Goal: Task Accomplishment & Management: Complete application form

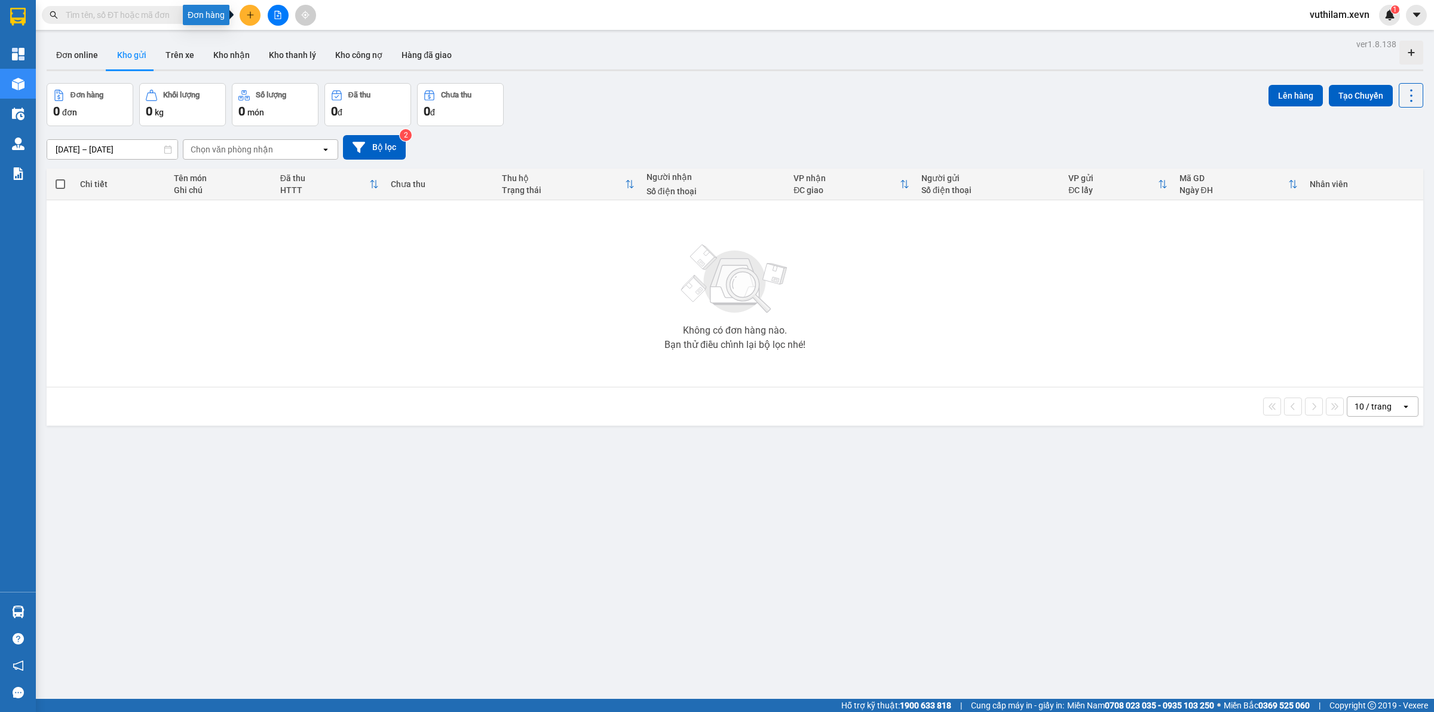
click at [253, 17] on icon "plus" at bounding box center [250, 15] width 8 height 8
click at [284, 48] on div "Tạo đơn hàng" at bounding box center [297, 44] width 52 height 13
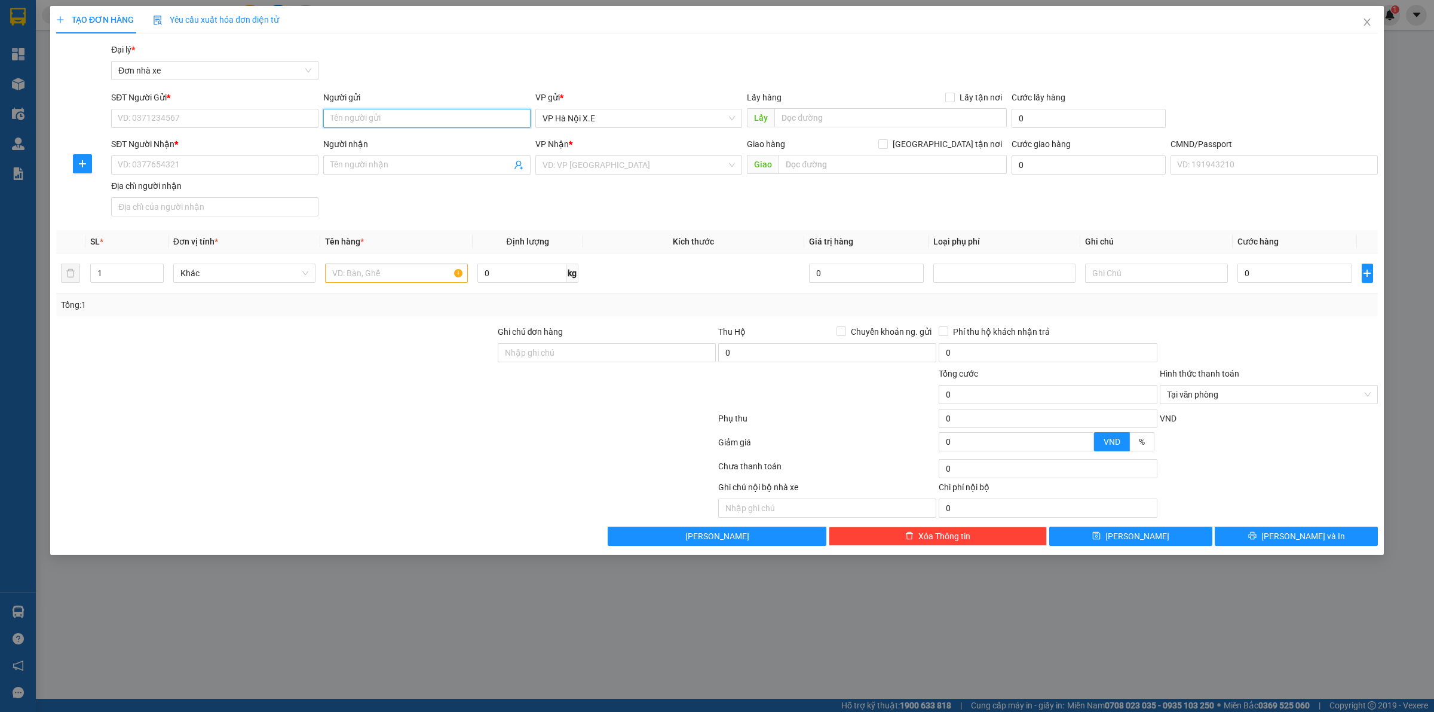
click at [368, 115] on input "Người gửi" at bounding box center [426, 118] width 207 height 19
click at [389, 117] on input "hàng ngoài" at bounding box center [426, 118] width 207 height 19
type input "hàng ngoài"
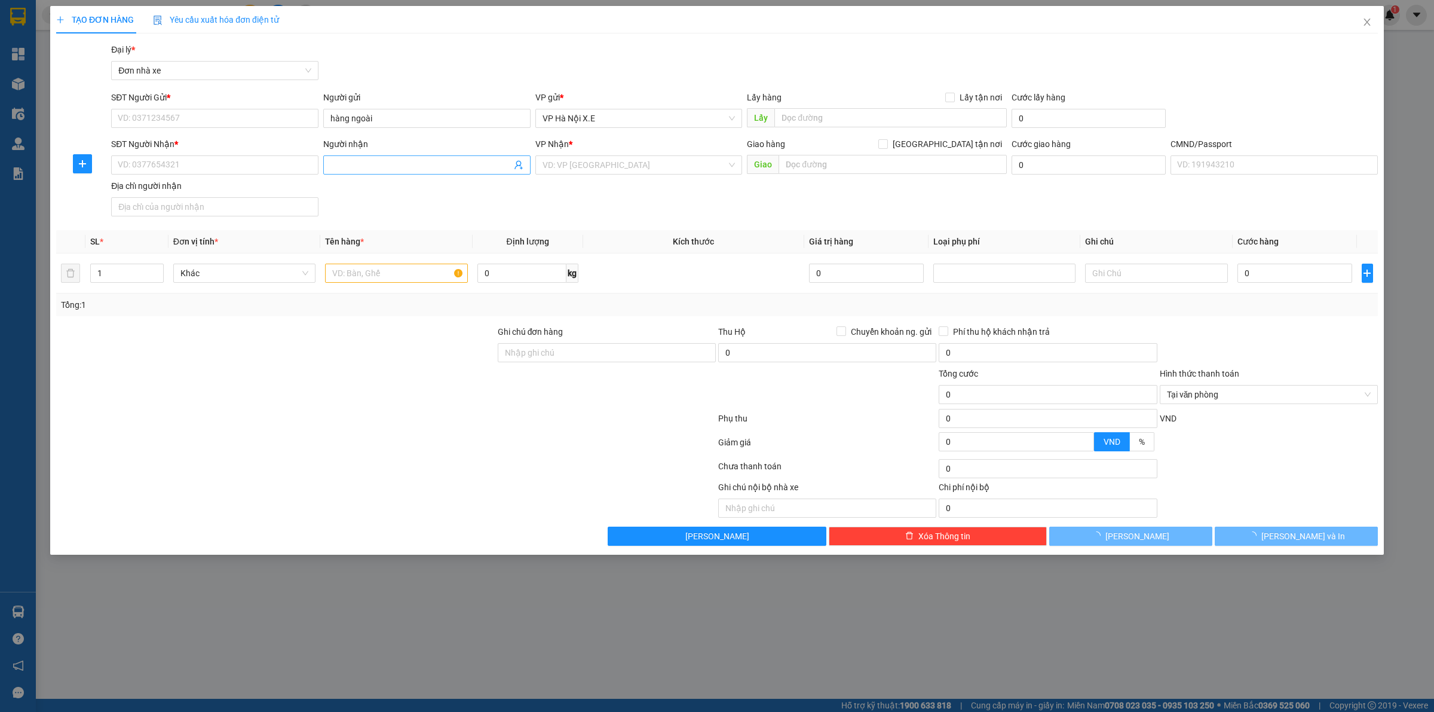
click at [382, 165] on input "Người nhận" at bounding box center [420, 164] width 181 height 13
paste input "hàng ngoài"
type input "hàng ngoài"
click at [401, 174] on span "hàng ngoài" at bounding box center [426, 164] width 207 height 19
click at [405, 171] on input "hàng ngoài" at bounding box center [420, 164] width 181 height 13
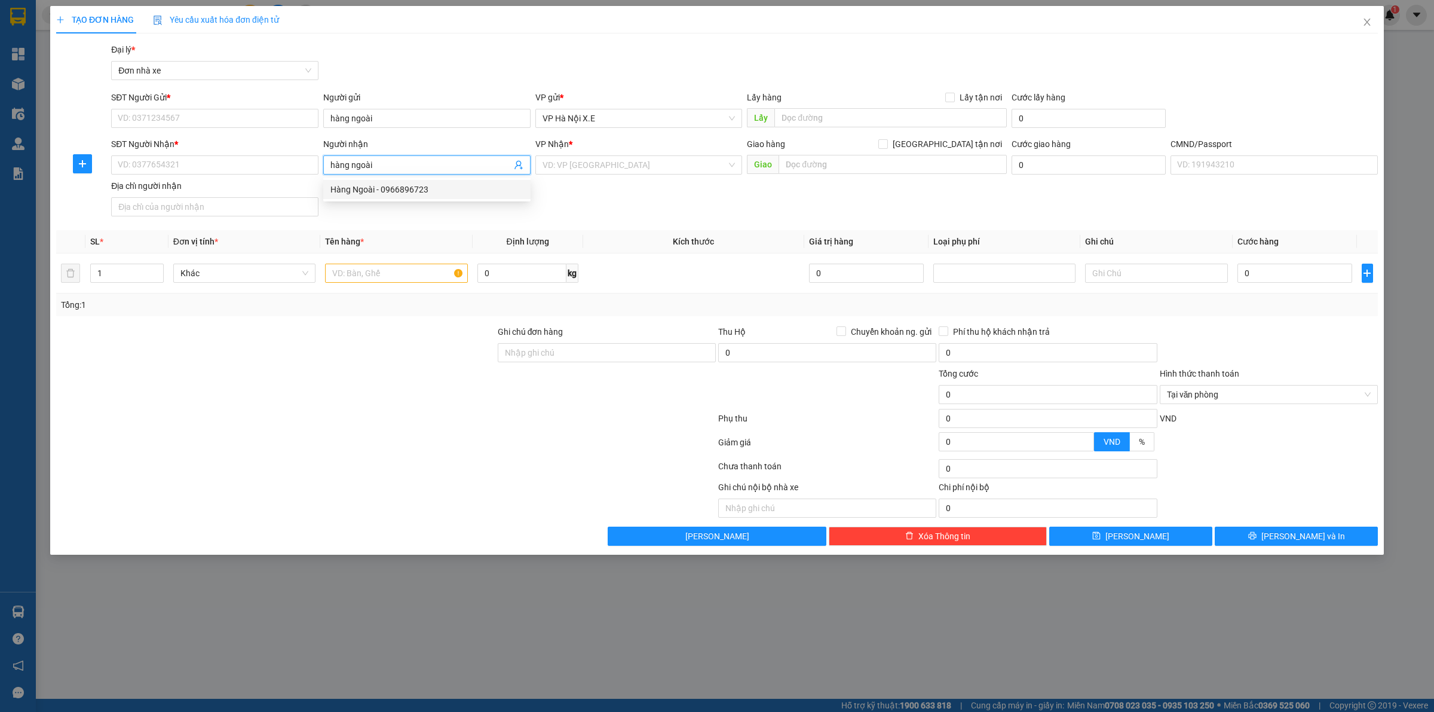
click at [440, 192] on div "Hàng Ngoài - 0966896723" at bounding box center [426, 189] width 193 height 13
type input "0966896723"
type input "Hàng Ngoài"
click at [401, 114] on input "hàng ngoài" at bounding box center [426, 118] width 207 height 19
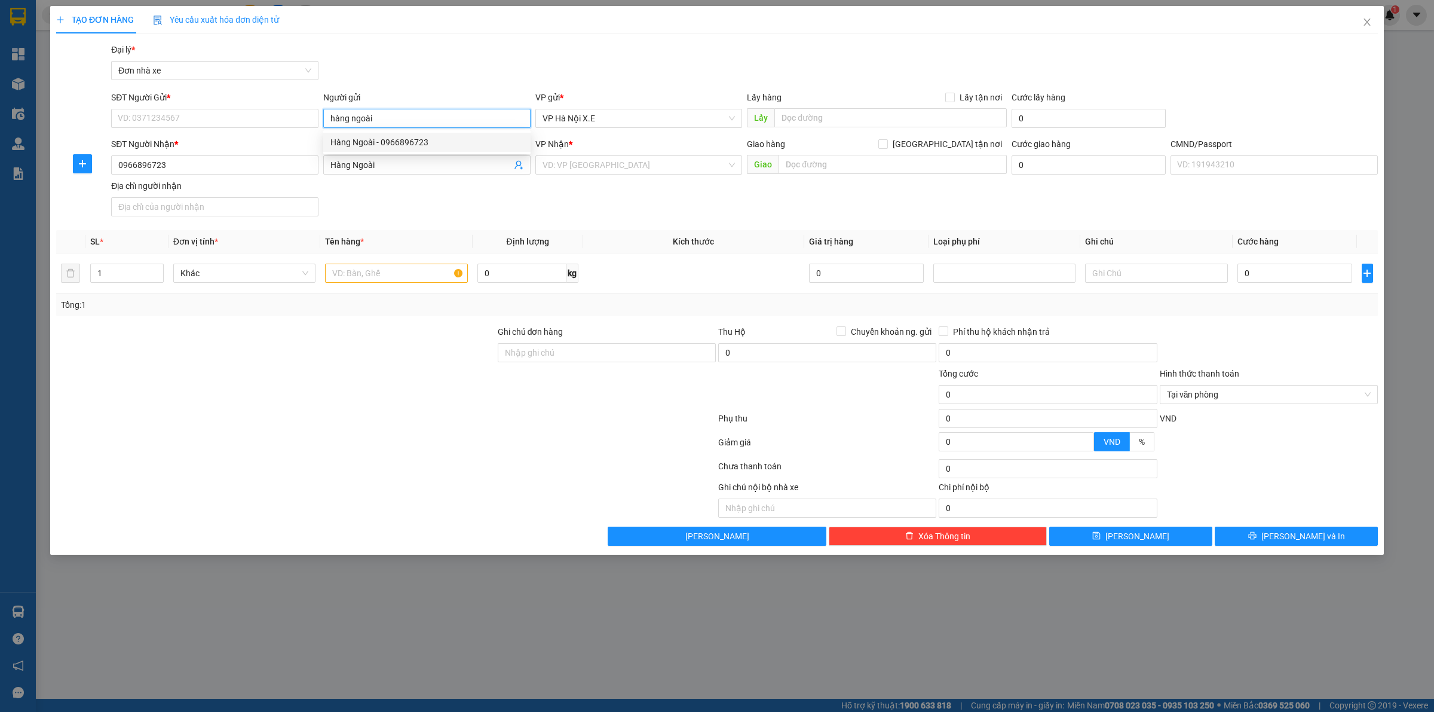
click at [404, 139] on div "Hàng Ngoài - 0966896723" at bounding box center [426, 142] width 193 height 13
type input "0966896723"
type input "Hàng Ngoài"
click at [388, 279] on input "text" at bounding box center [396, 272] width 142 height 19
paste input "hàng ngoài"
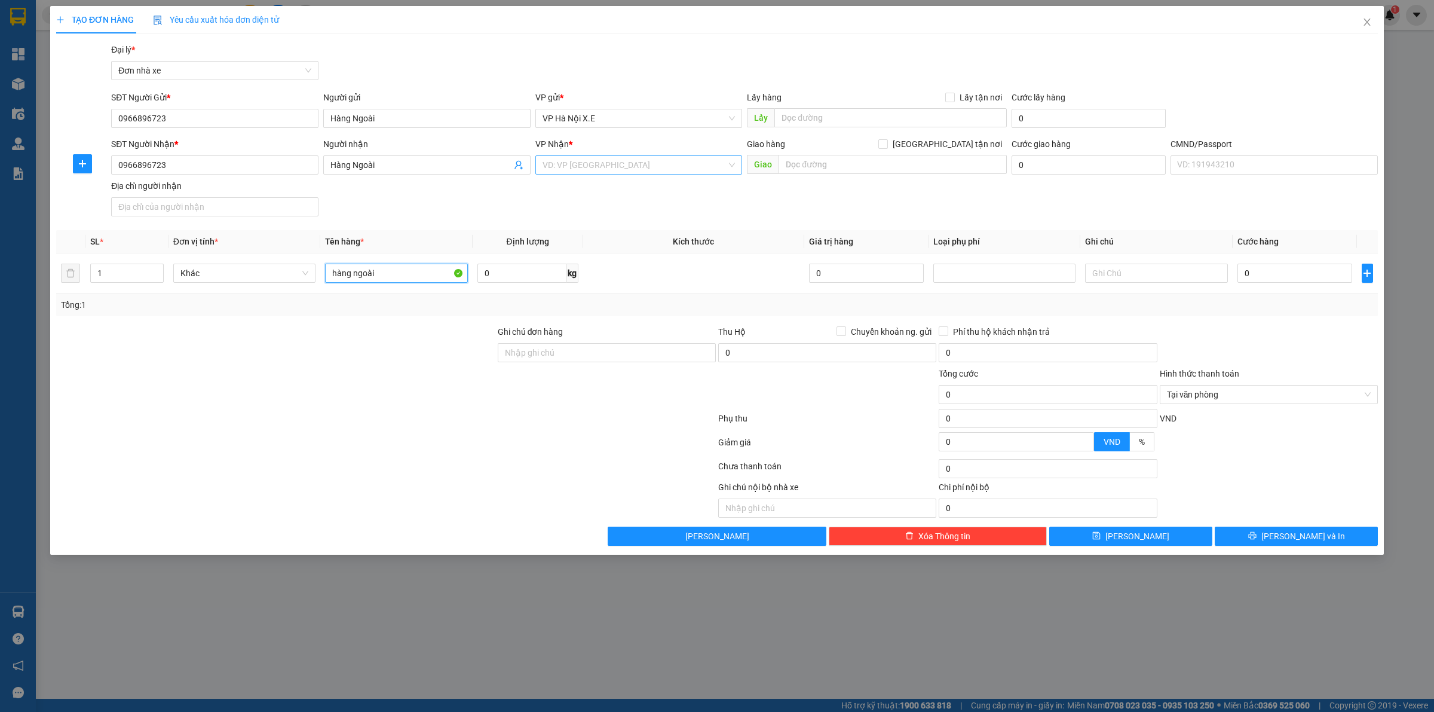
type input "hàng ngoài"
click at [595, 166] on input "search" at bounding box center [634, 165] width 185 height 18
type input "x"
click at [583, 204] on div "VP X.E Tỉnh" at bounding box center [638, 207] width 193 height 13
click at [1276, 275] on input "0" at bounding box center [1294, 272] width 115 height 19
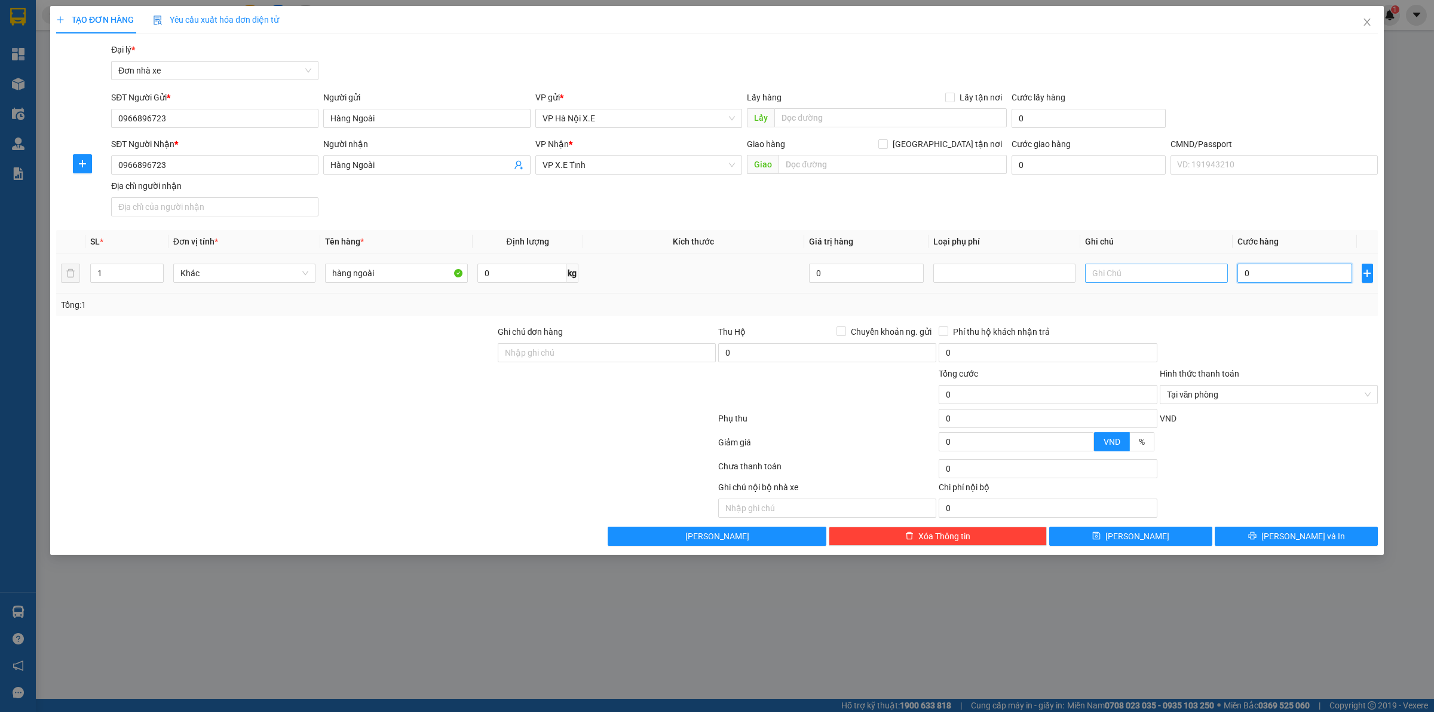
type input "1"
type input "12"
type input "120"
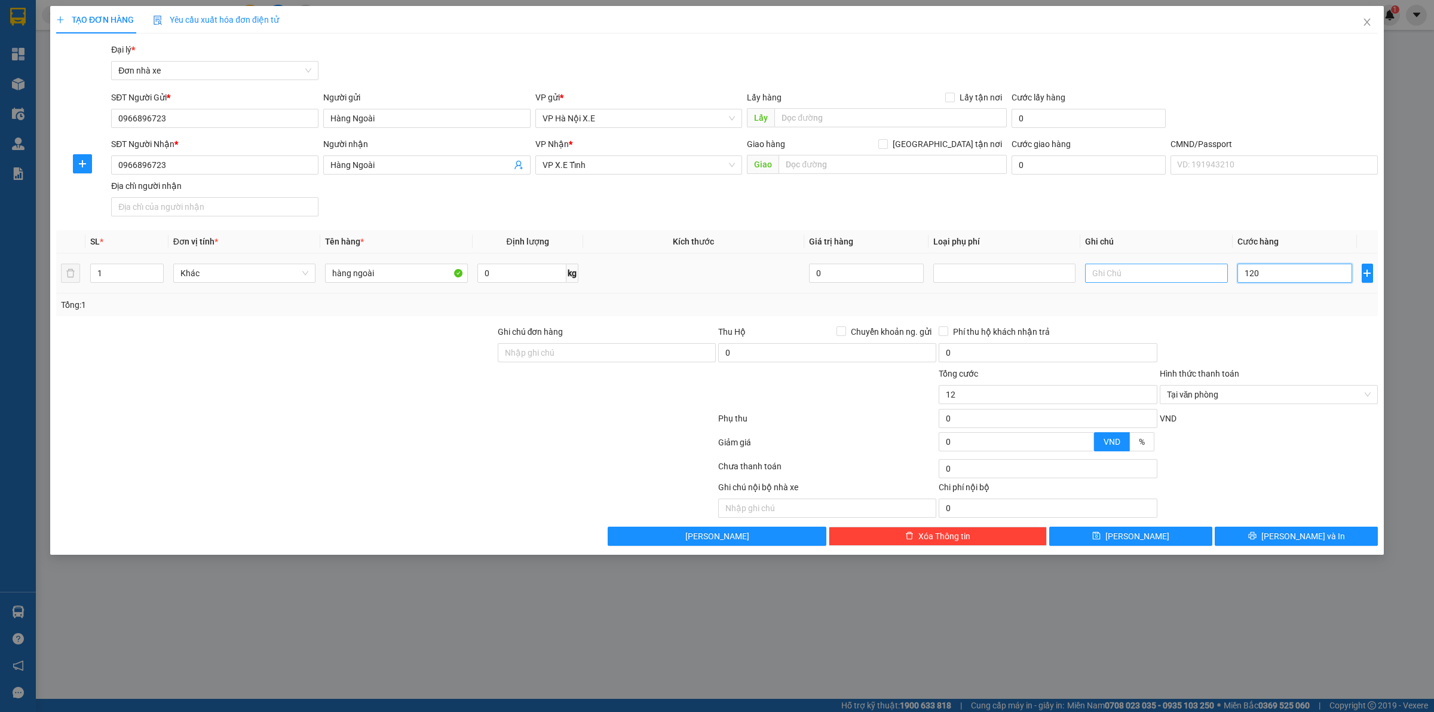
type input "120"
type input "1.200"
type input "12.000"
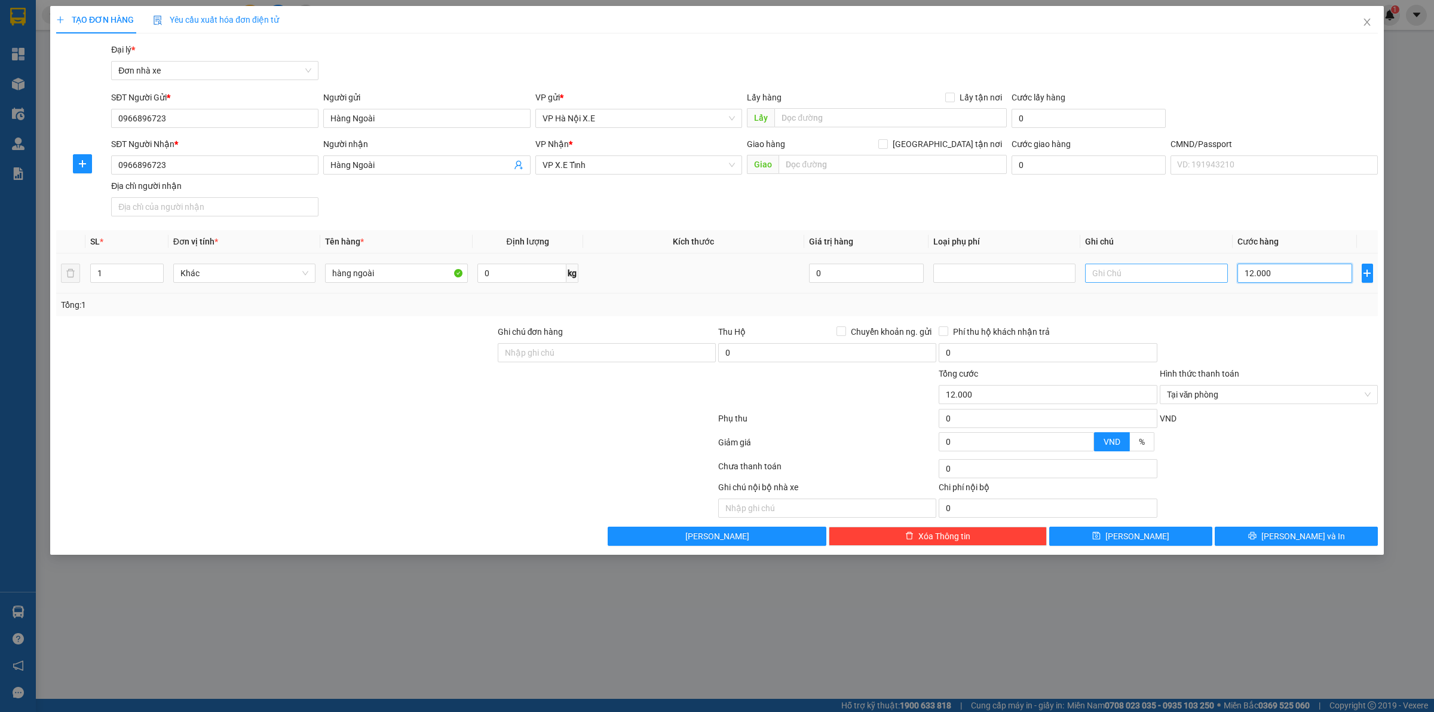
type input "120.000"
type input "1.200.000"
type input "12.000.000"
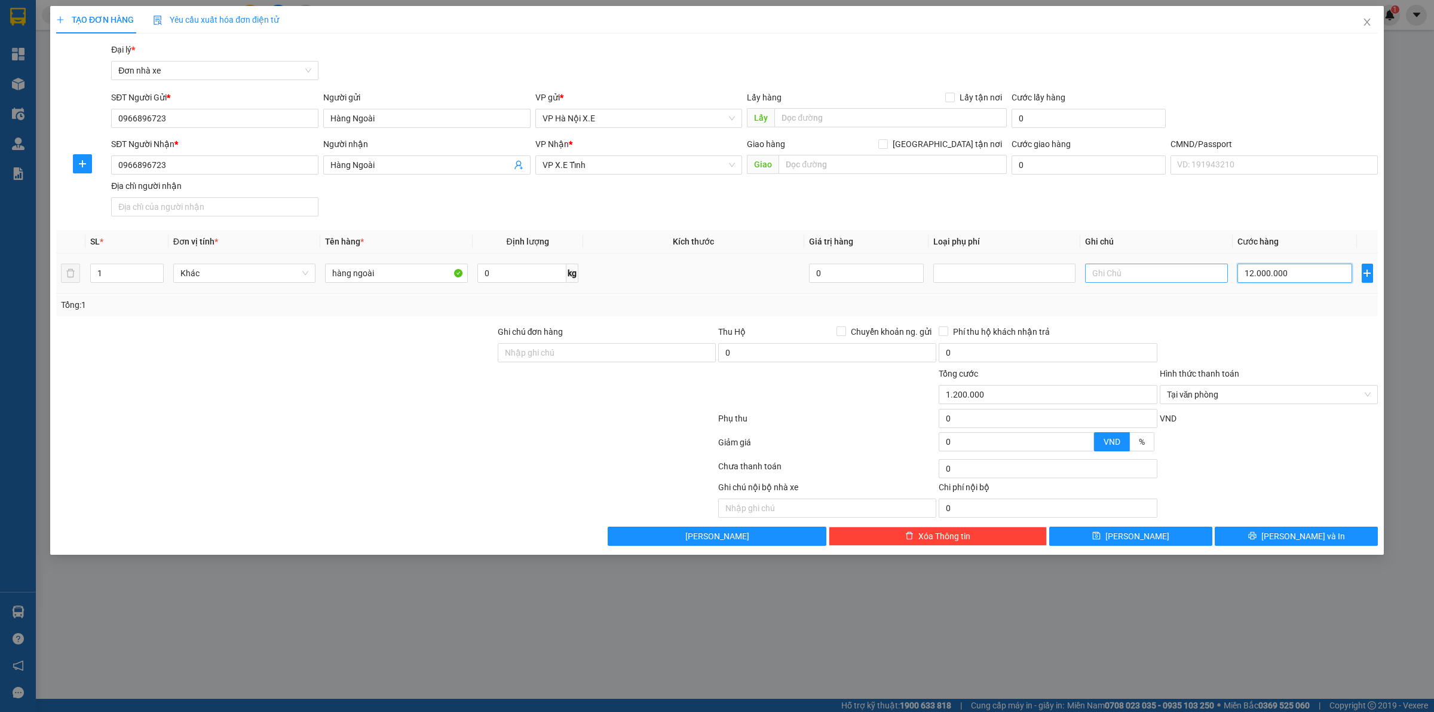
type input "12.000.000"
click at [1174, 532] on button "[PERSON_NAME]" at bounding box center [1130, 535] width 163 height 19
type input "0"
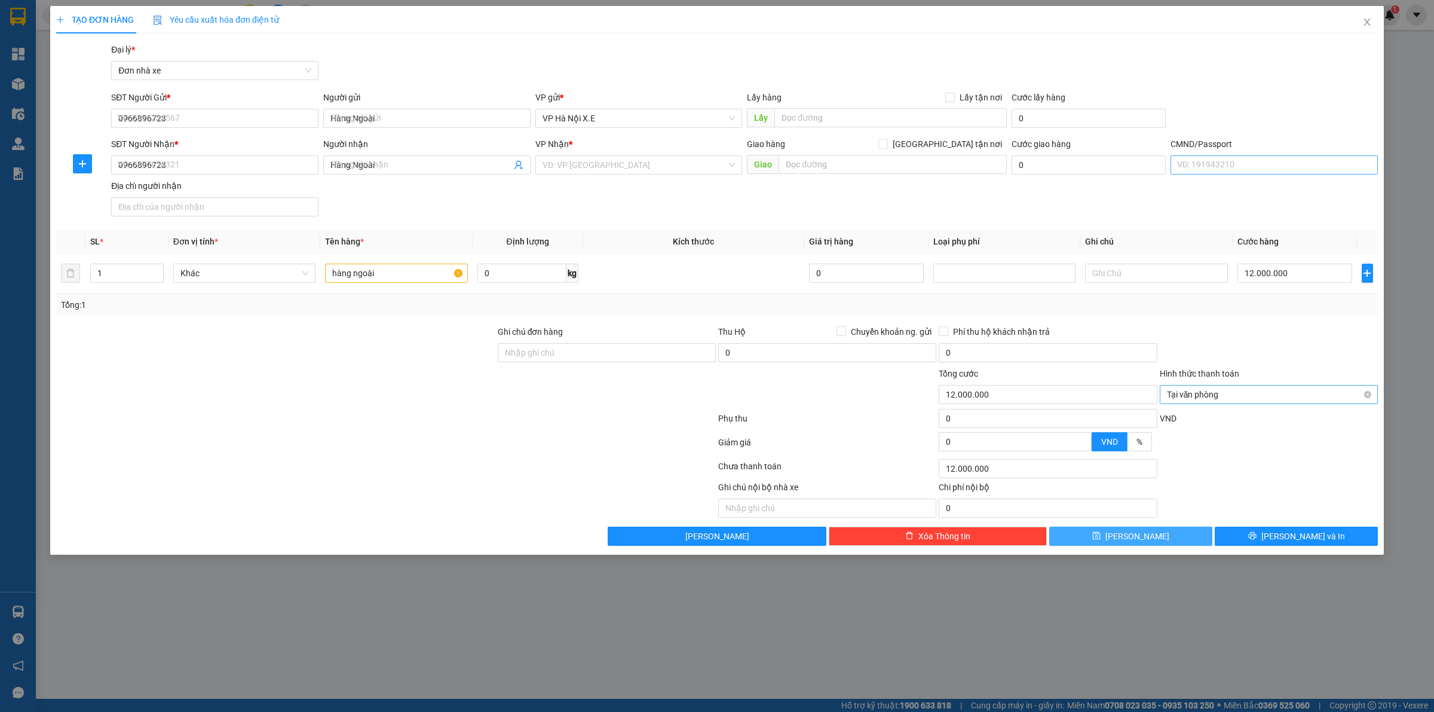
type input "0"
click at [1361, 17] on span "Close" at bounding box center [1366, 22] width 33 height 33
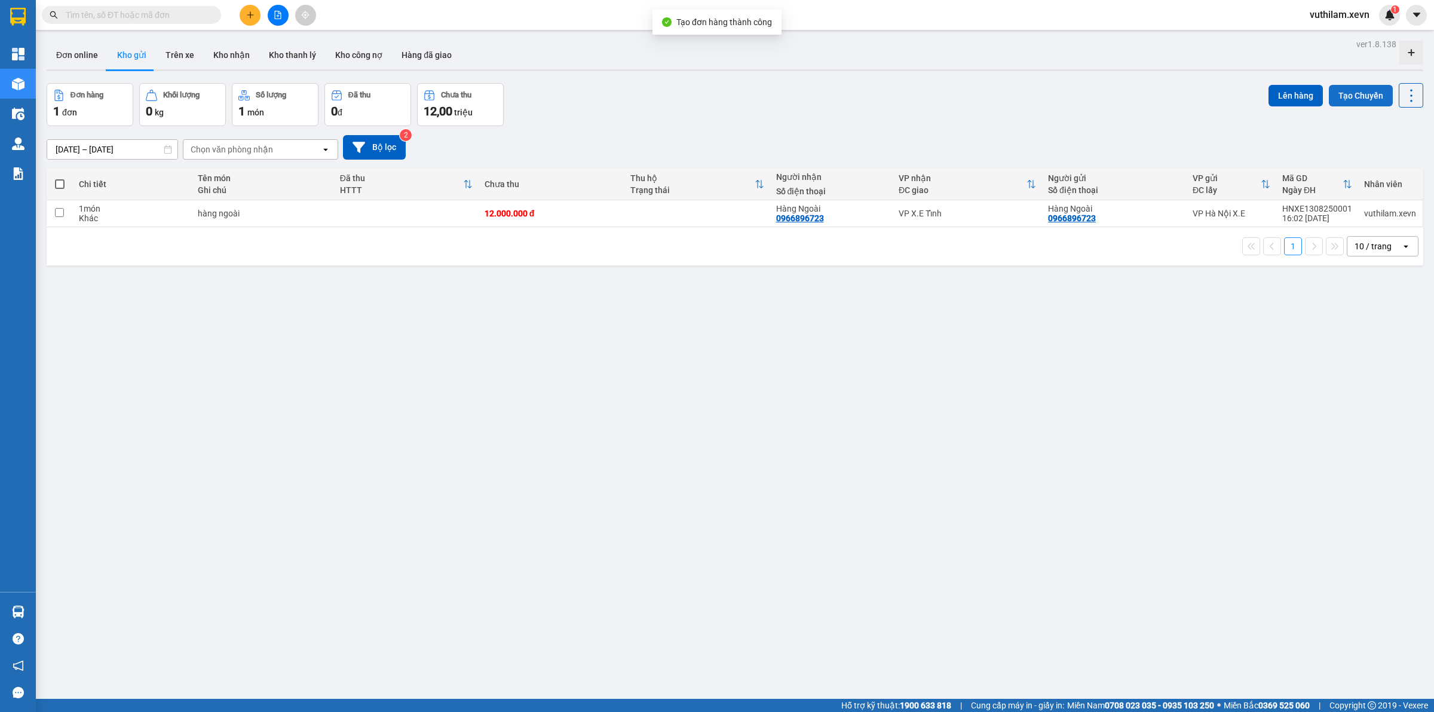
click at [1353, 87] on button "Tạo Chuyến" at bounding box center [1361, 96] width 64 height 22
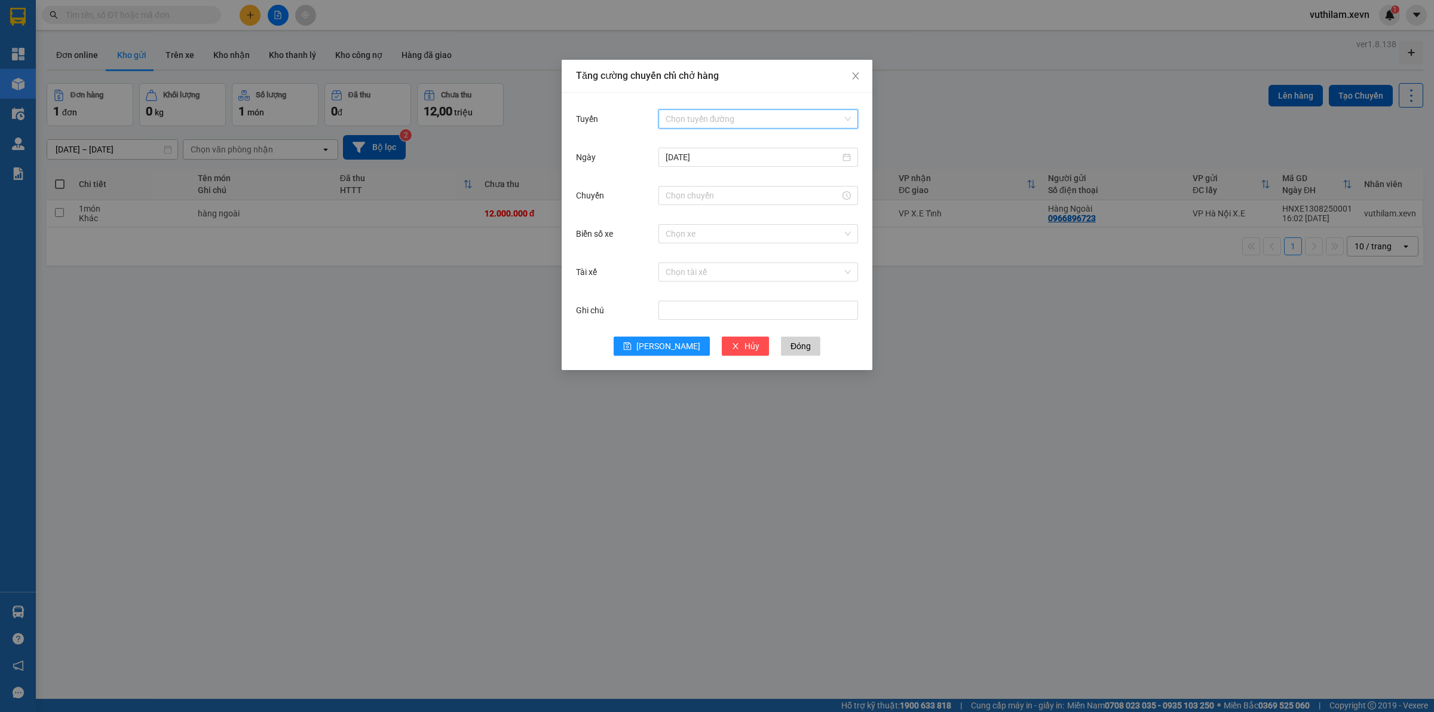
click at [724, 110] on input "Tuyến" at bounding box center [754, 119] width 177 height 18
click at [716, 216] on div "Hợp đồng hàng đi" at bounding box center [758, 219] width 185 height 13
click at [696, 165] on div "[DATE]" at bounding box center [758, 157] width 200 height 19
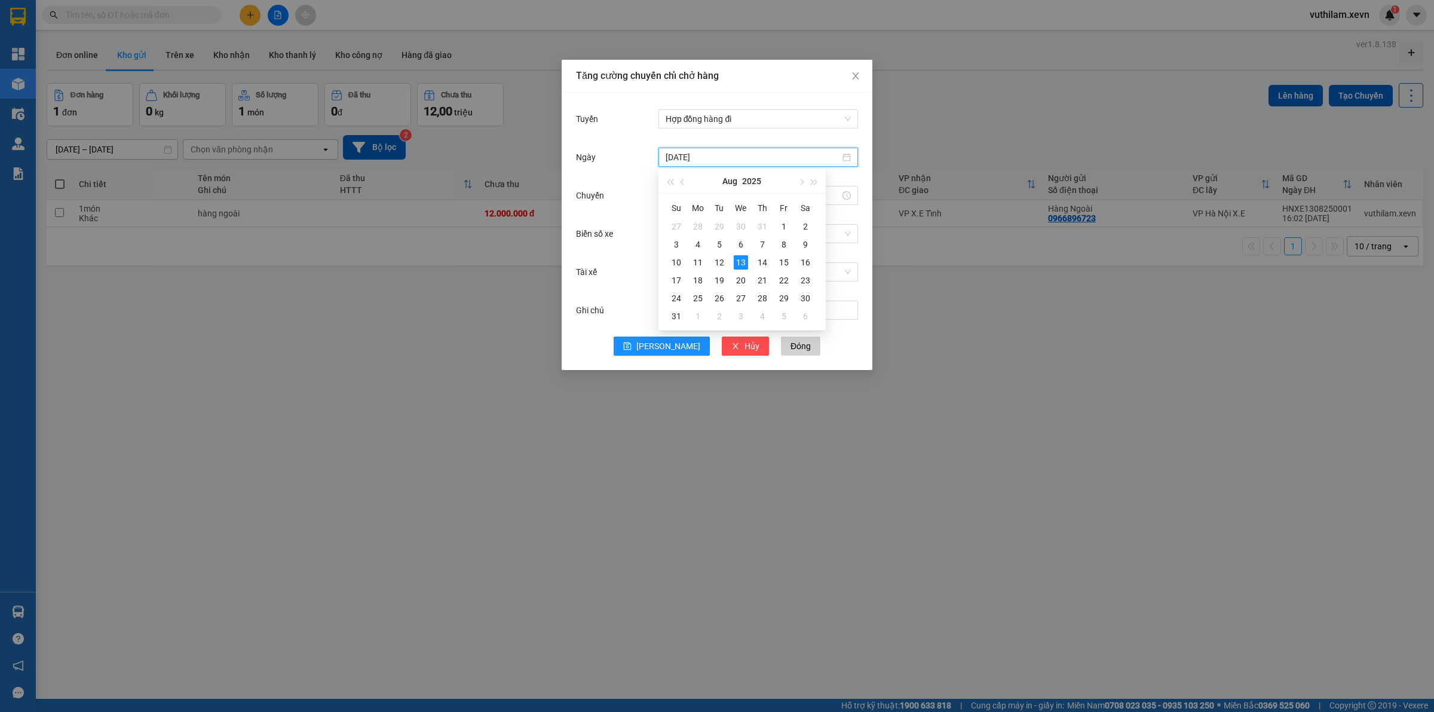
click at [700, 196] on div "Su Mo Tu We Th Fr Sa 27 28 29 30 31 1 2 3 4 5 6 7 8 9 10 11 12 13 14 15 16 17 1…" at bounding box center [741, 262] width 167 height 136
click at [640, 185] on div "Chuyến" at bounding box center [617, 195] width 82 height 24
click at [680, 190] on input "Chuyến" at bounding box center [753, 195] width 174 height 13
click at [681, 352] on link "Bây giờ" at bounding box center [680, 357] width 28 height 10
type input "16:02"
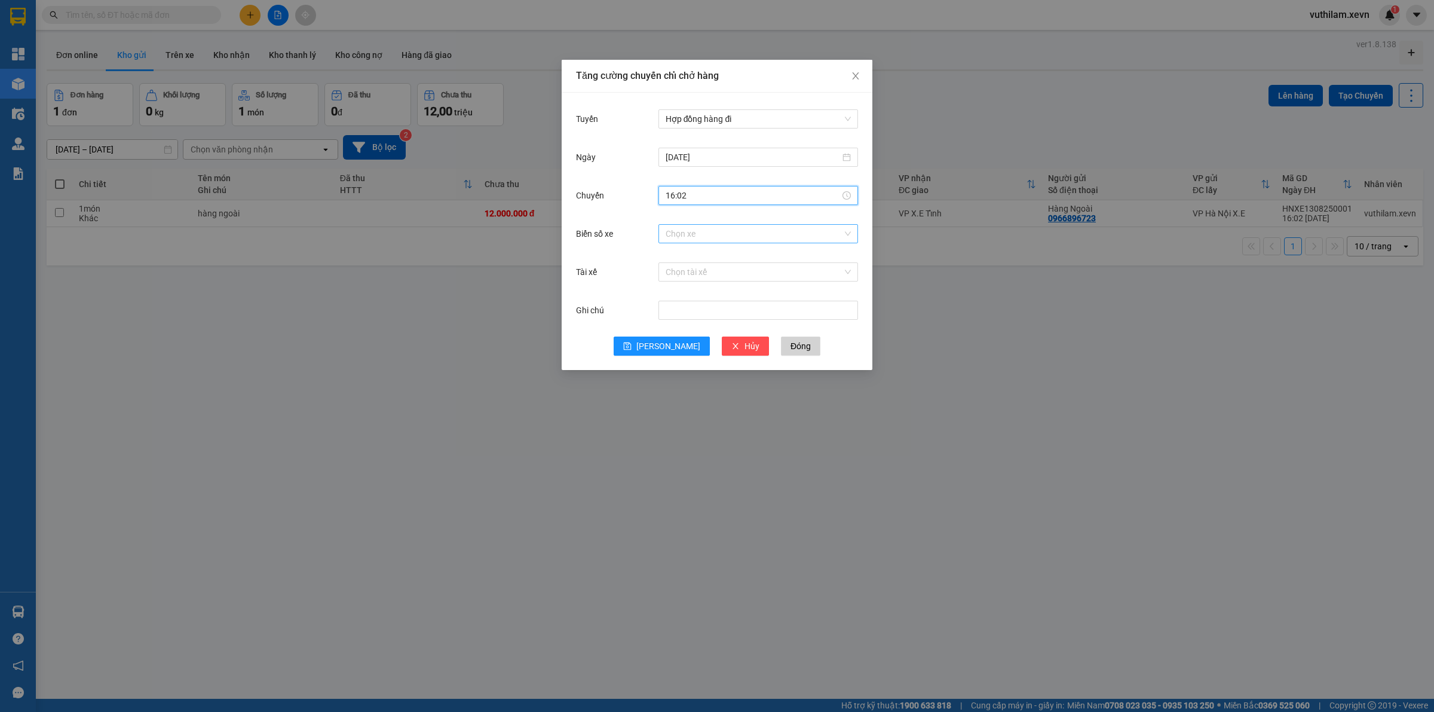
click at [709, 232] on input "Biển số xe" at bounding box center [754, 234] width 177 height 18
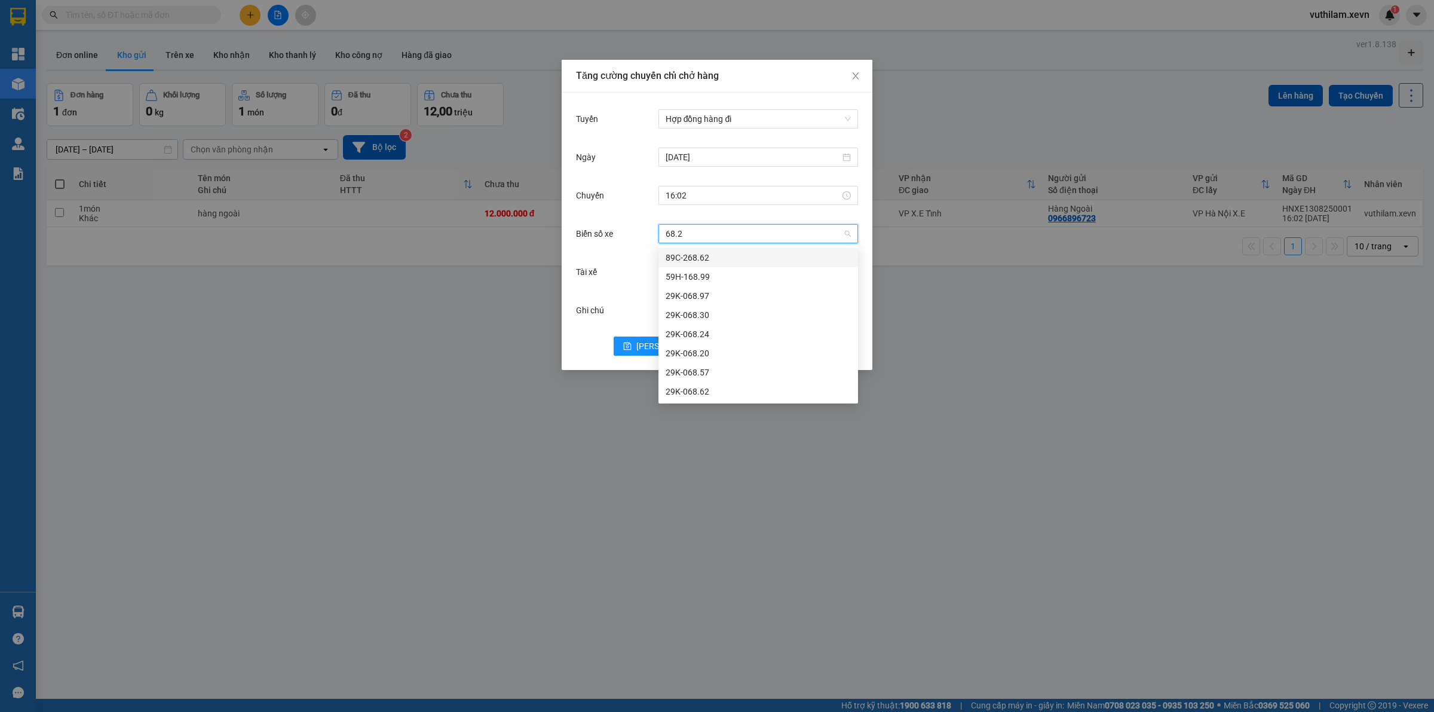
type input "68.20"
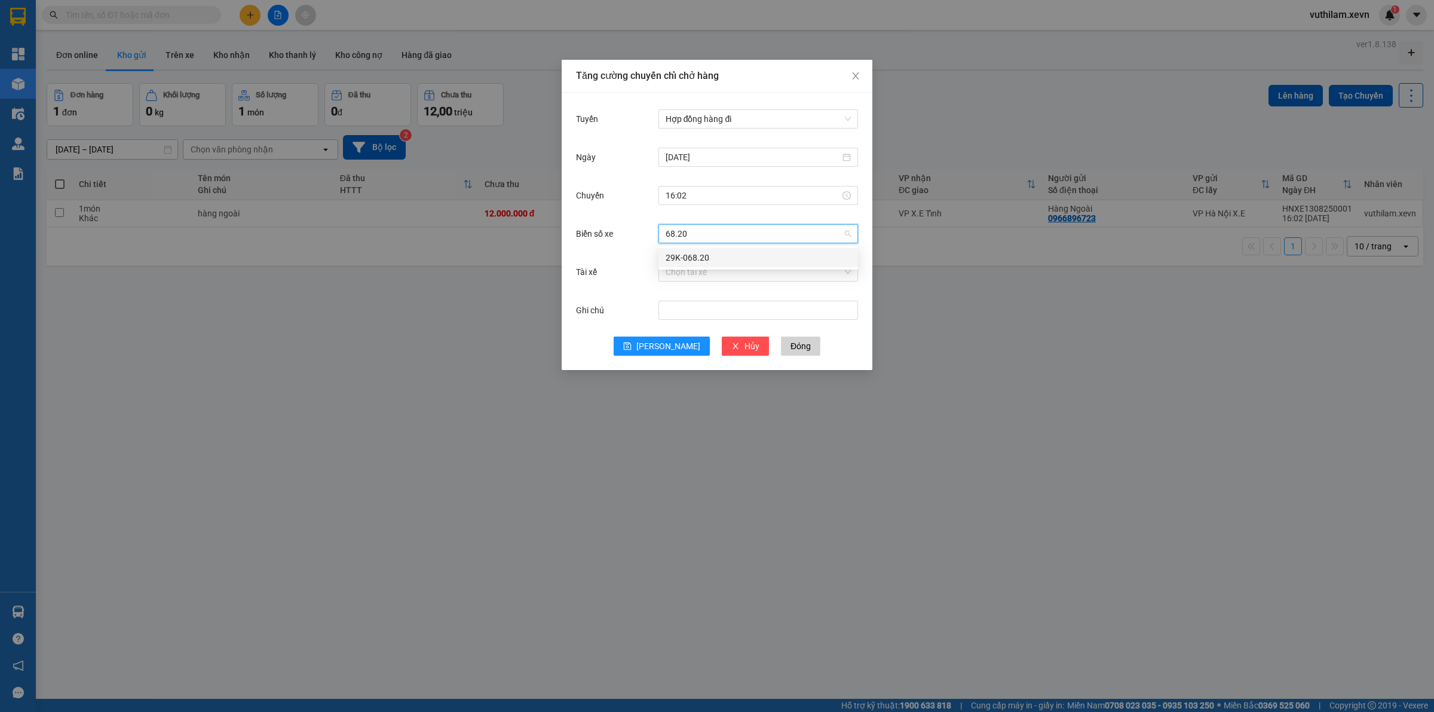
click at [724, 255] on div "29K-068.20" at bounding box center [758, 257] width 185 height 13
click at [718, 270] on input "Tài xế" at bounding box center [754, 272] width 177 height 18
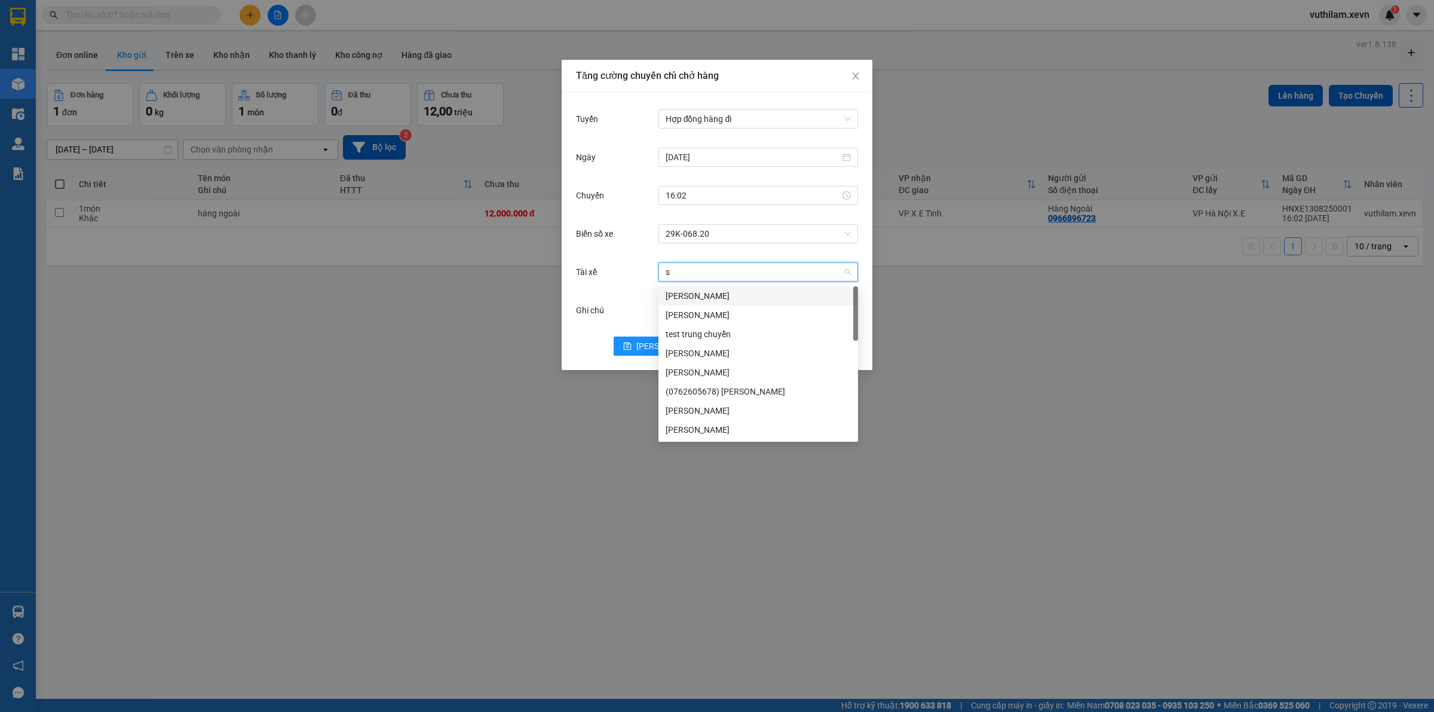
type input "sa"
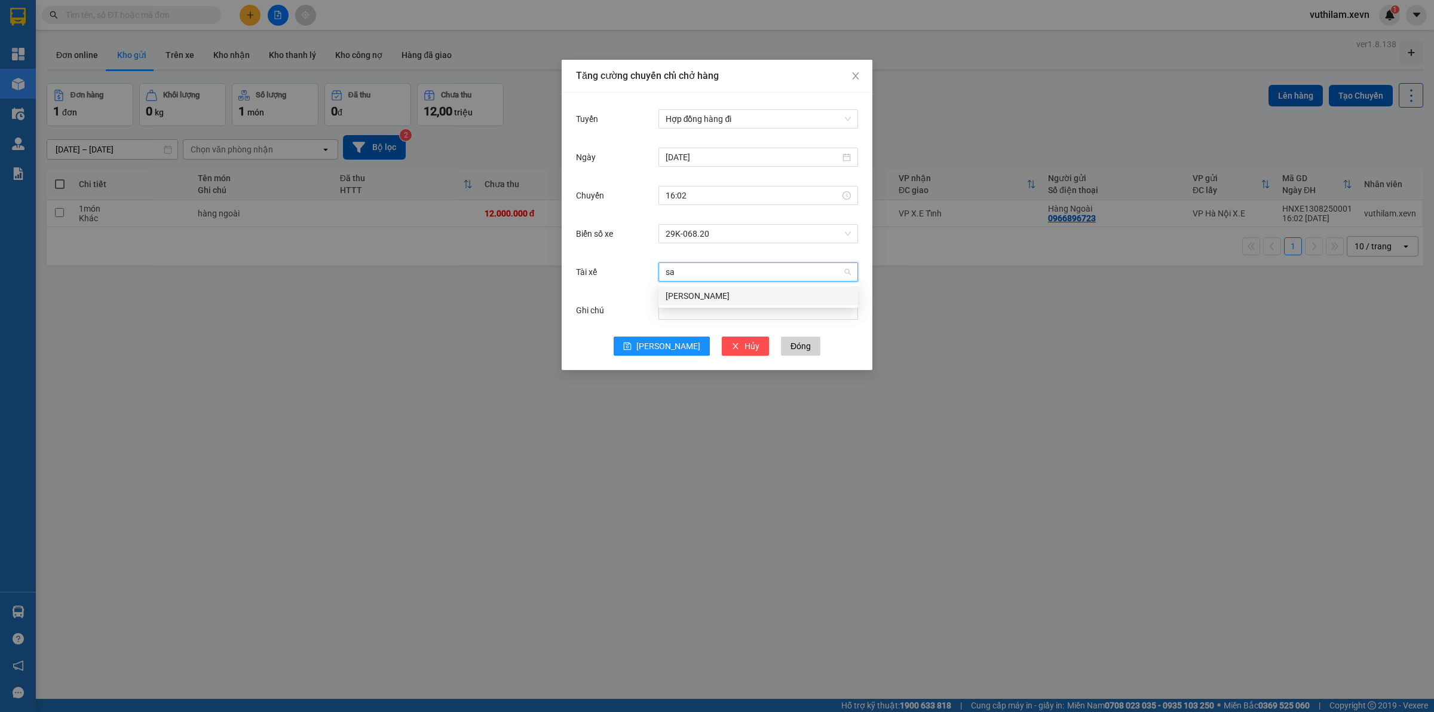
click at [719, 297] on div "[PERSON_NAME]" at bounding box center [758, 295] width 185 height 13
click at [667, 348] on span "[PERSON_NAME]" at bounding box center [668, 345] width 64 height 13
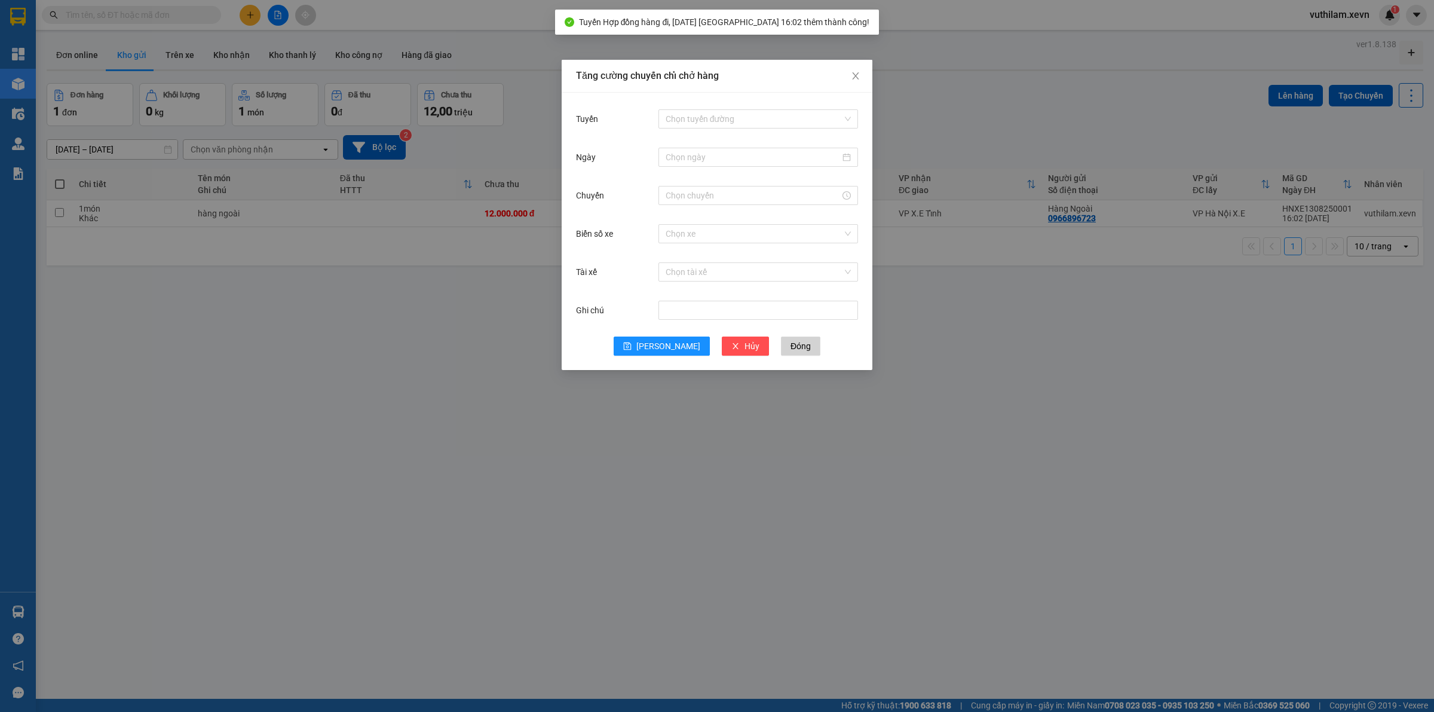
click at [421, 304] on div "Tăng cường chuyến chỉ chở hàng Tuyến Chọn tuyến đường Ngày Chuyến Biển số xe Ch…" at bounding box center [717, 356] width 1434 height 712
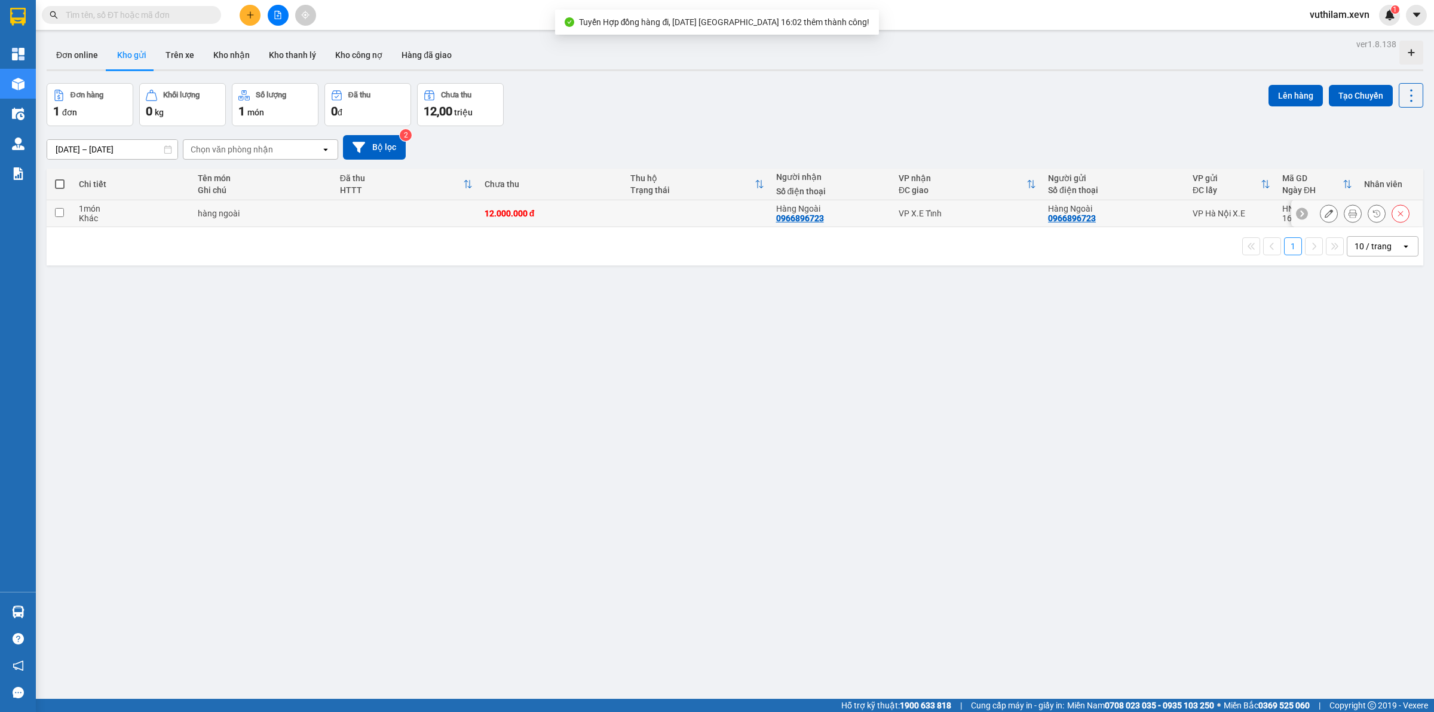
click at [66, 212] on td at bounding box center [60, 213] width 26 height 27
checkbox input "true"
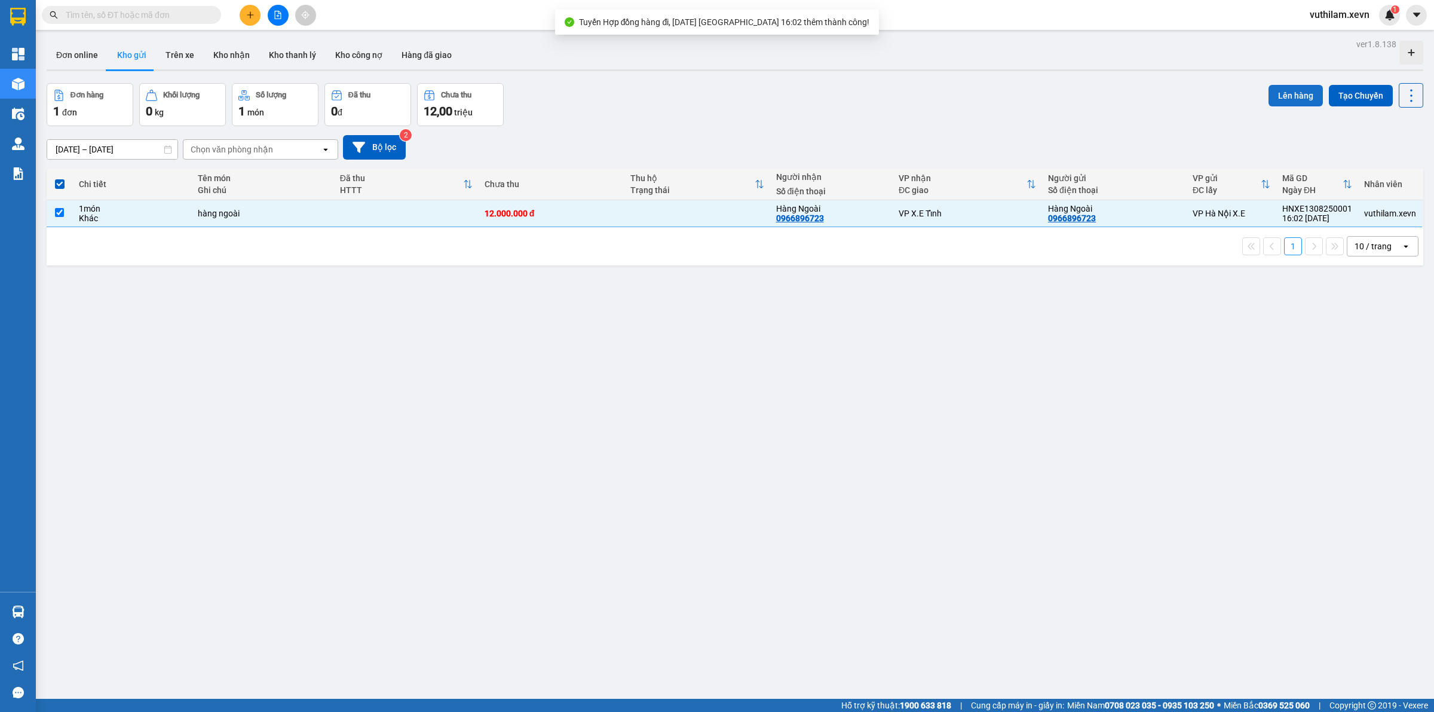
click at [1271, 96] on button "Lên hàng" at bounding box center [1295, 96] width 54 height 22
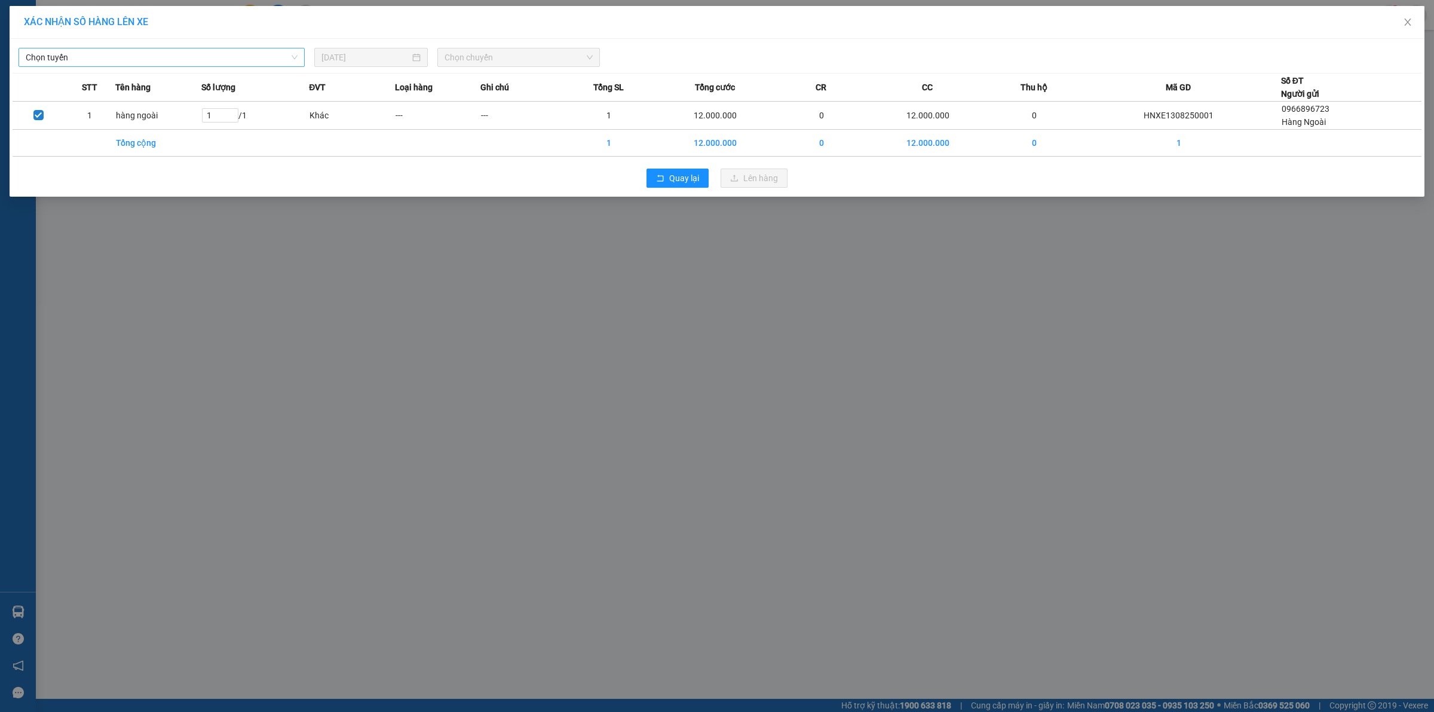
click at [134, 55] on span "Chọn tuyến" at bounding box center [162, 57] width 272 height 18
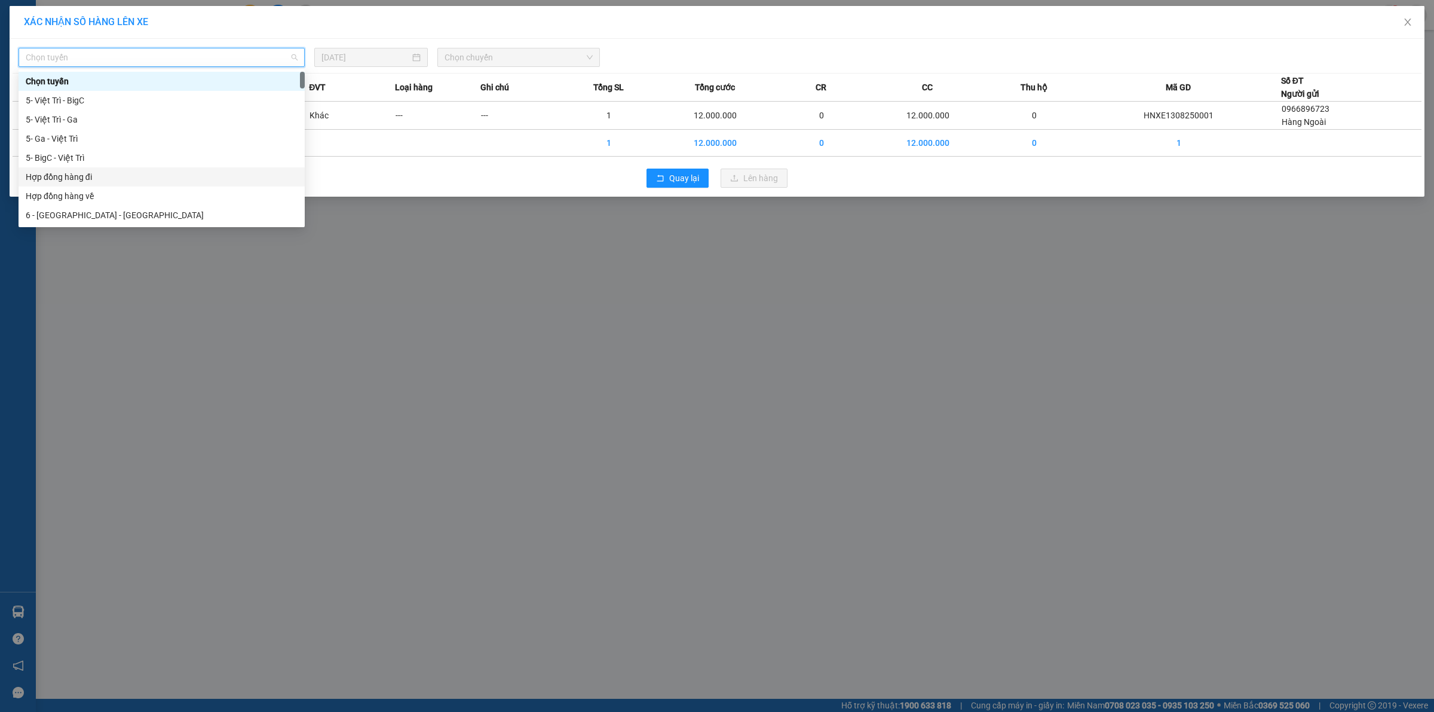
click at [105, 178] on div "Hợp đồng hàng đi" at bounding box center [162, 176] width 272 height 13
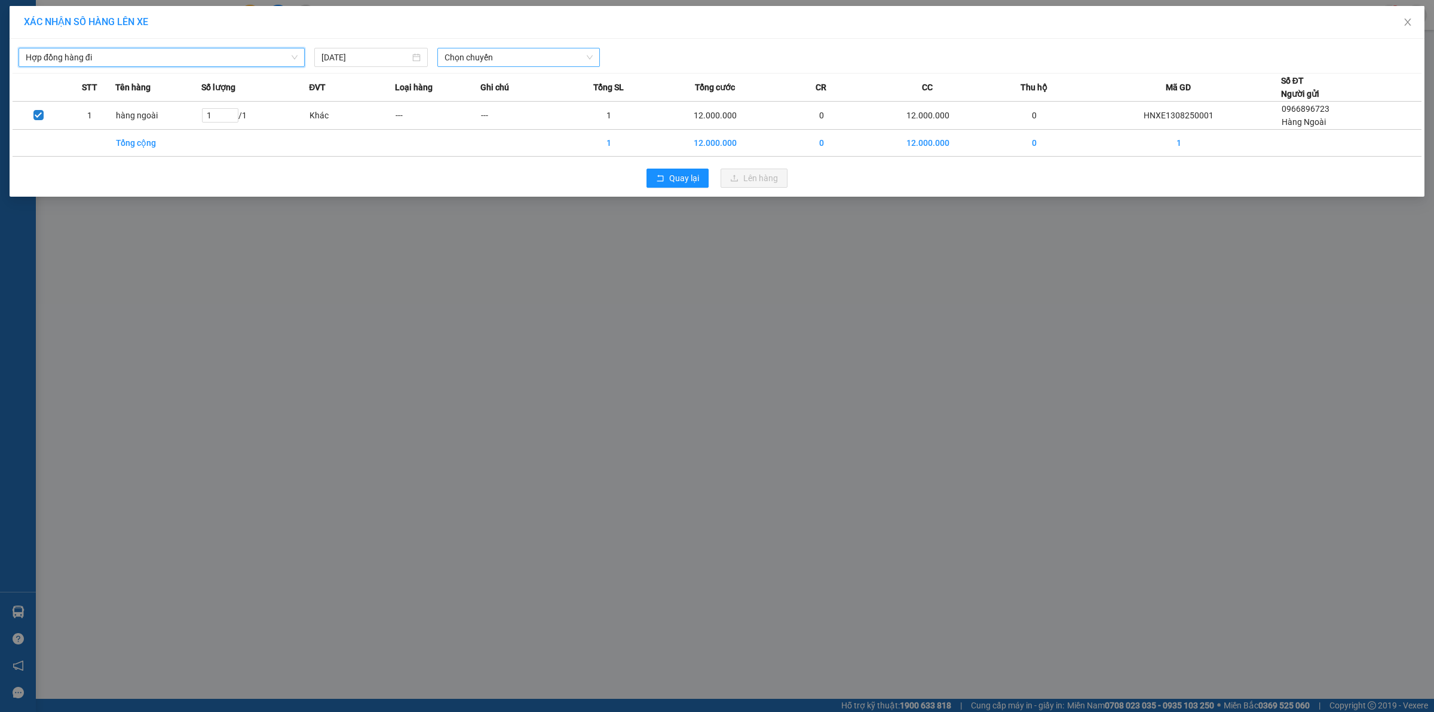
click at [482, 55] on span "Chọn chuyến" at bounding box center [519, 57] width 149 height 18
click at [501, 96] on div "16:02 (TC) - 29K-068.20" at bounding box center [491, 100] width 93 height 13
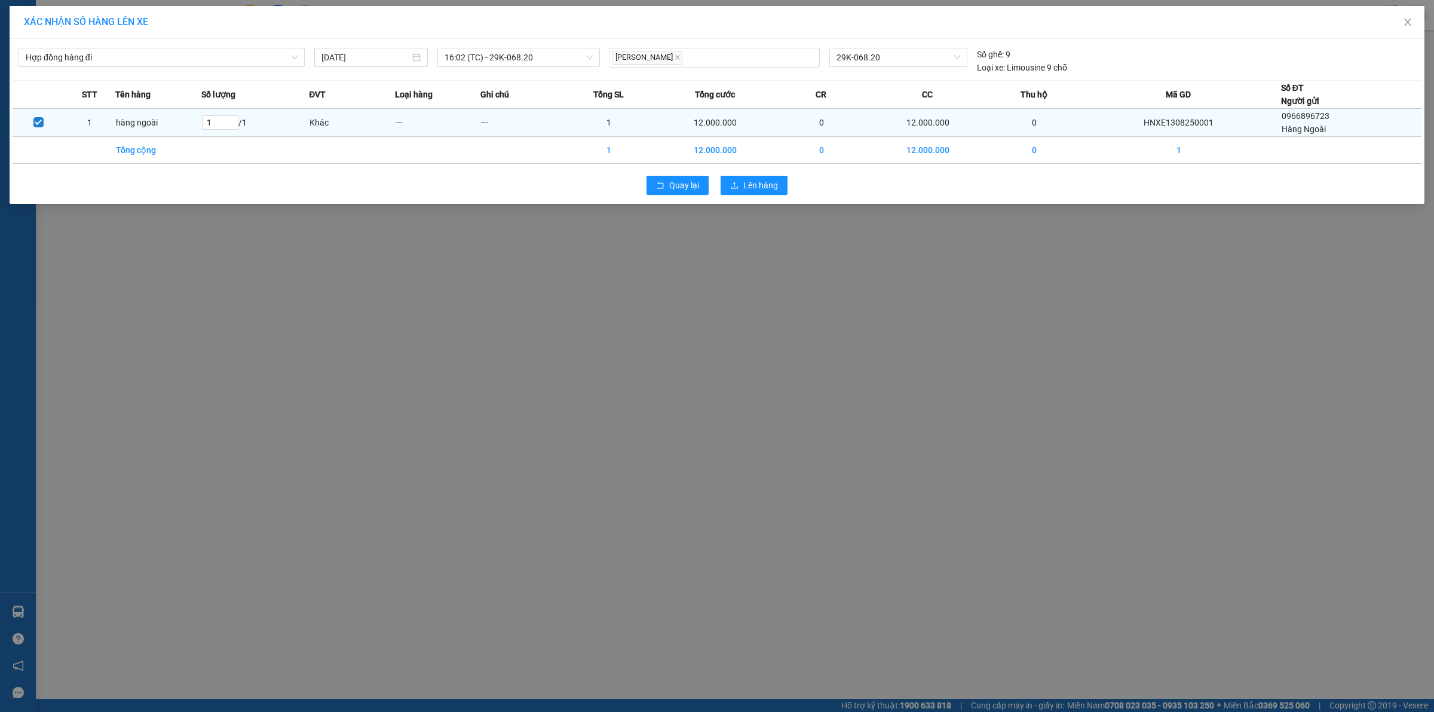
click at [1167, 119] on td "HNXE1308250001" at bounding box center [1179, 123] width 204 height 28
copy td "HNXE1308250001"
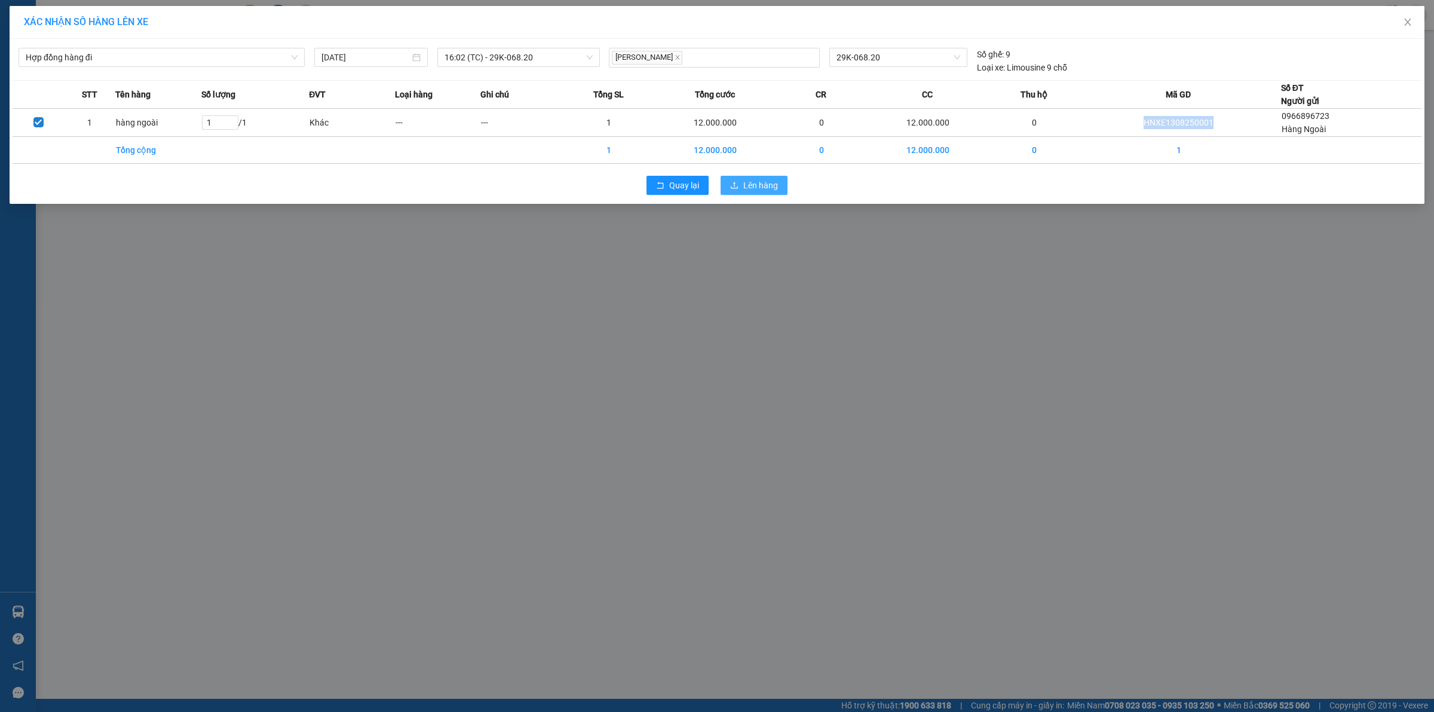
click at [750, 183] on span "Lên hàng" at bounding box center [760, 185] width 35 height 13
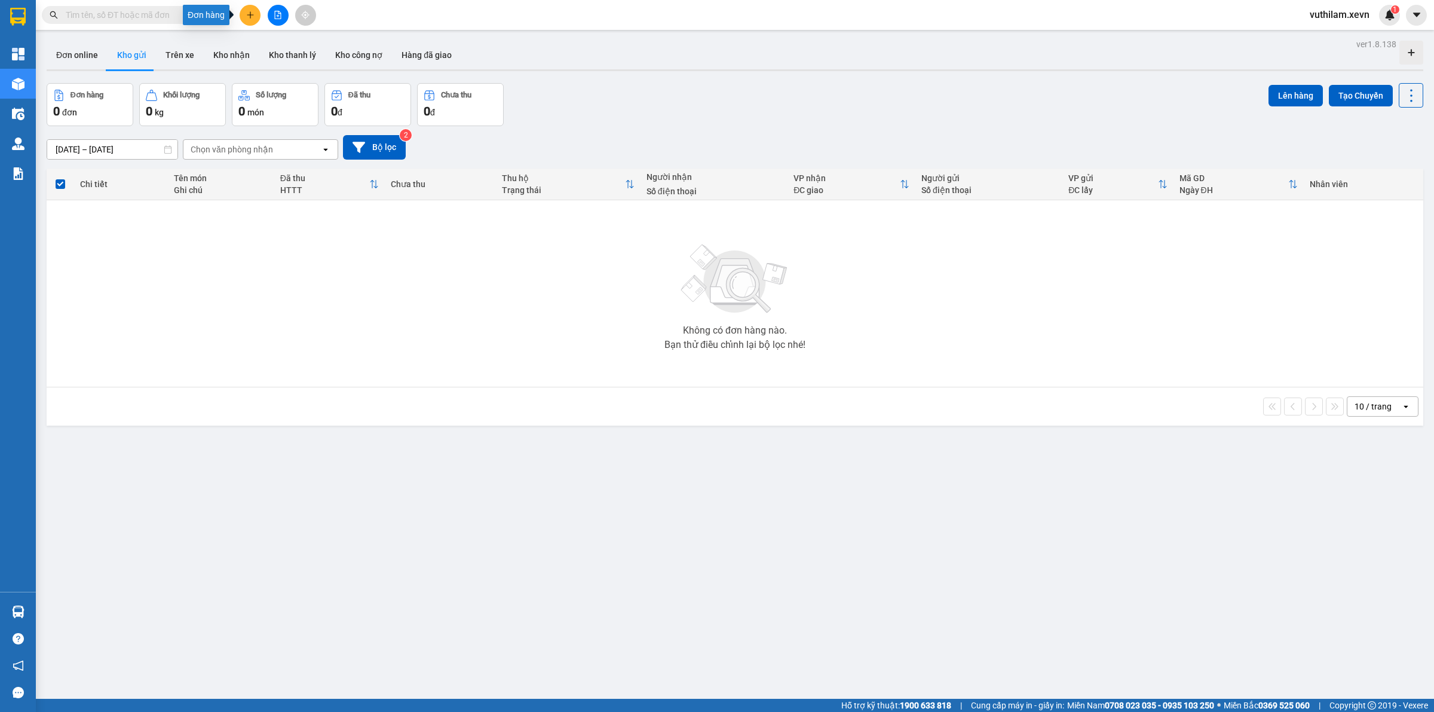
click at [252, 9] on button at bounding box center [250, 15] width 21 height 21
click at [268, 33] on div "Tạo đơn hàng" at bounding box center [292, 44] width 90 height 23
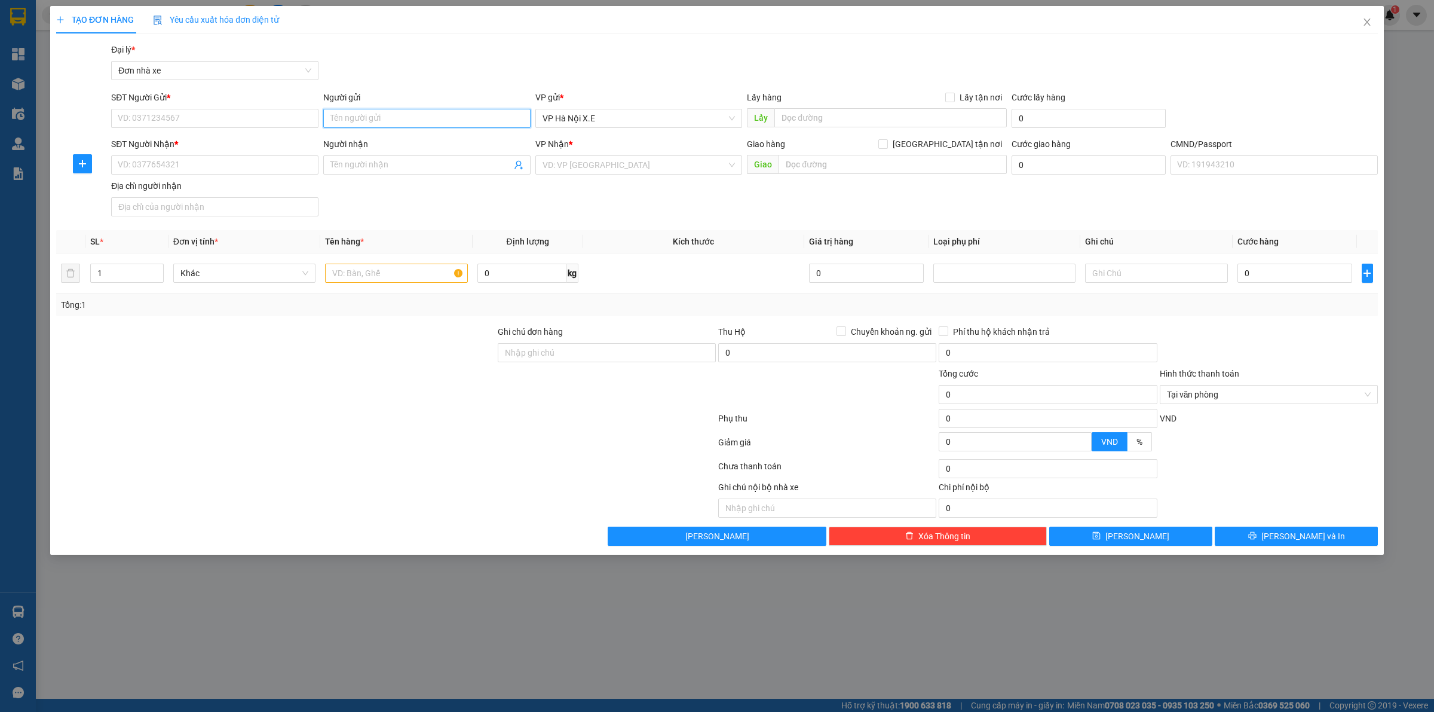
click at [378, 118] on input "Người gửi" at bounding box center [426, 118] width 207 height 19
type input "hàng ngoài"
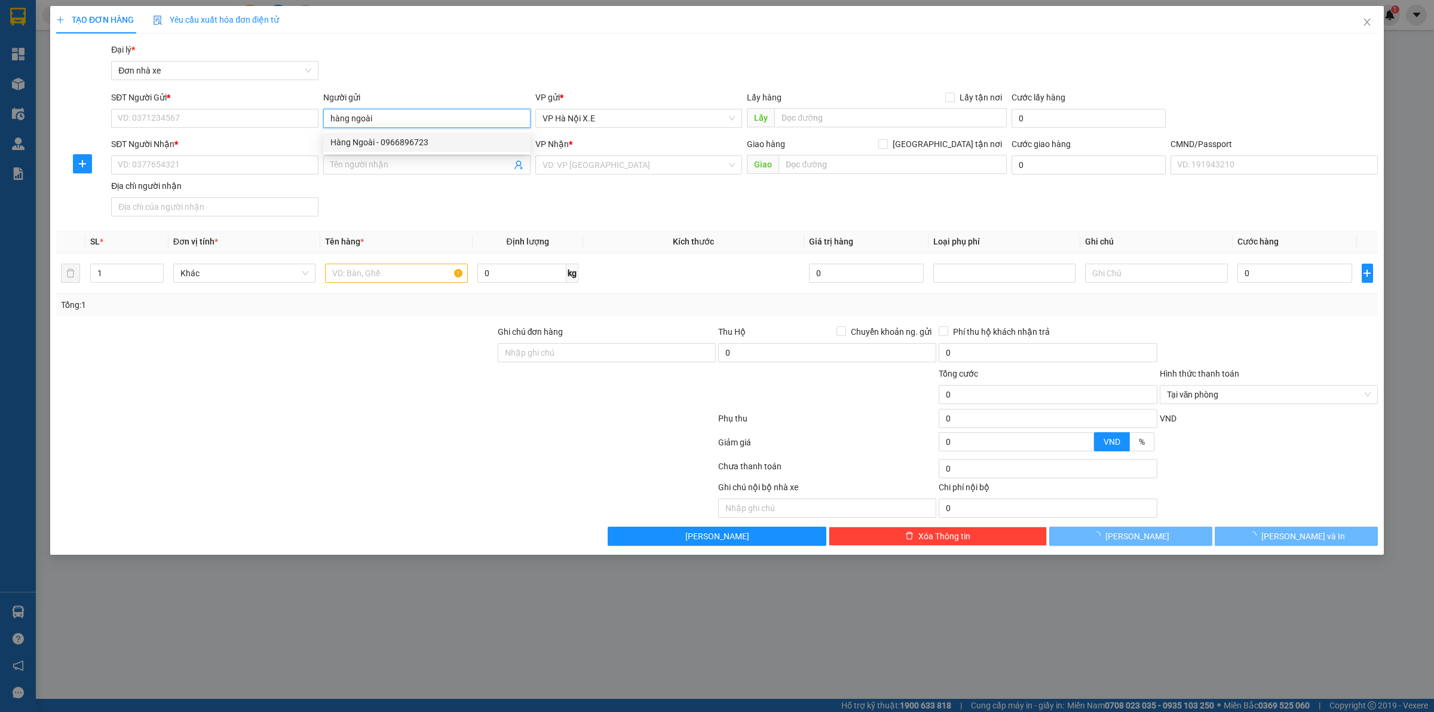
click at [387, 136] on div "Hàng Ngoài - 0966896723" at bounding box center [426, 142] width 193 height 13
type input "0966896723"
type input "Hàng Ngoài"
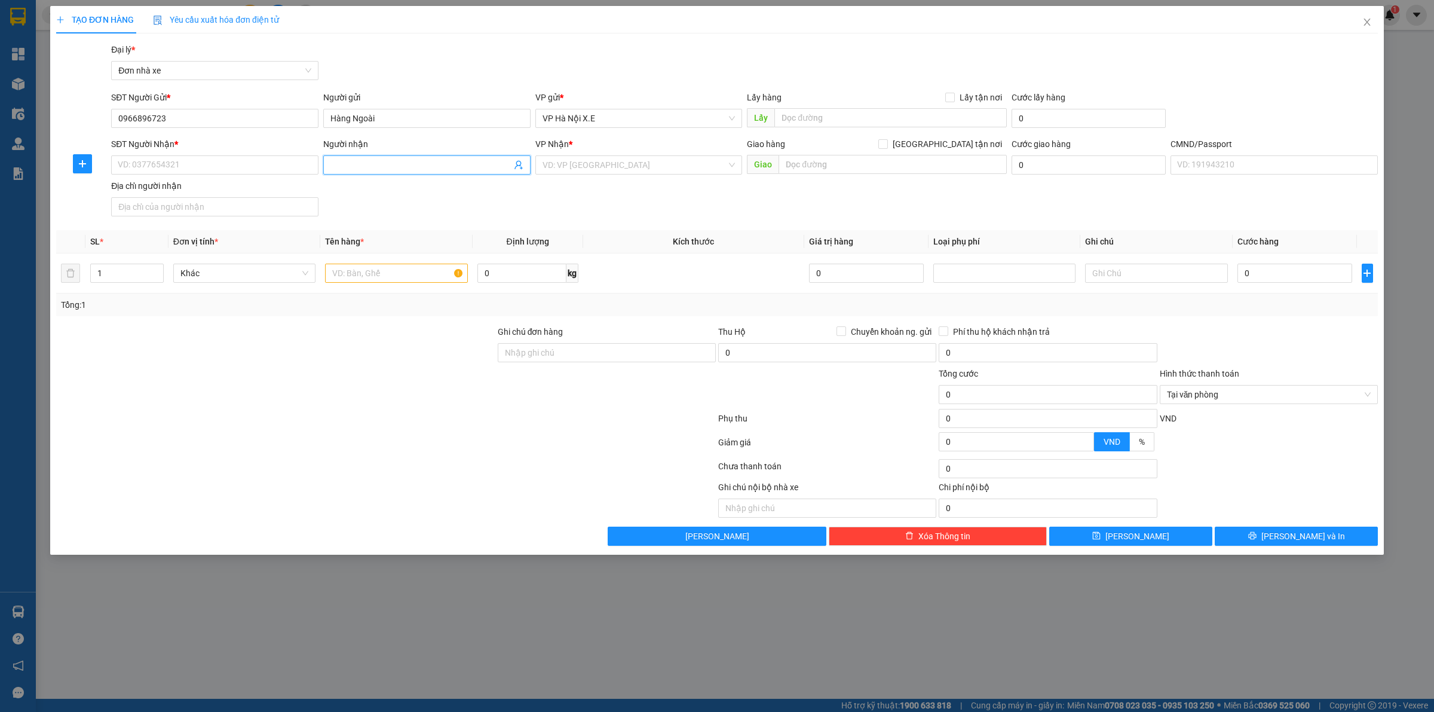
click at [414, 165] on input "Người nhận" at bounding box center [420, 164] width 181 height 13
click at [404, 186] on div "Hàng Ngoài - 0966896723" at bounding box center [426, 189] width 193 height 13
type input "0966896723"
type input "Hàng Ngoài"
